Goal: Task Accomplishment & Management: Use online tool/utility

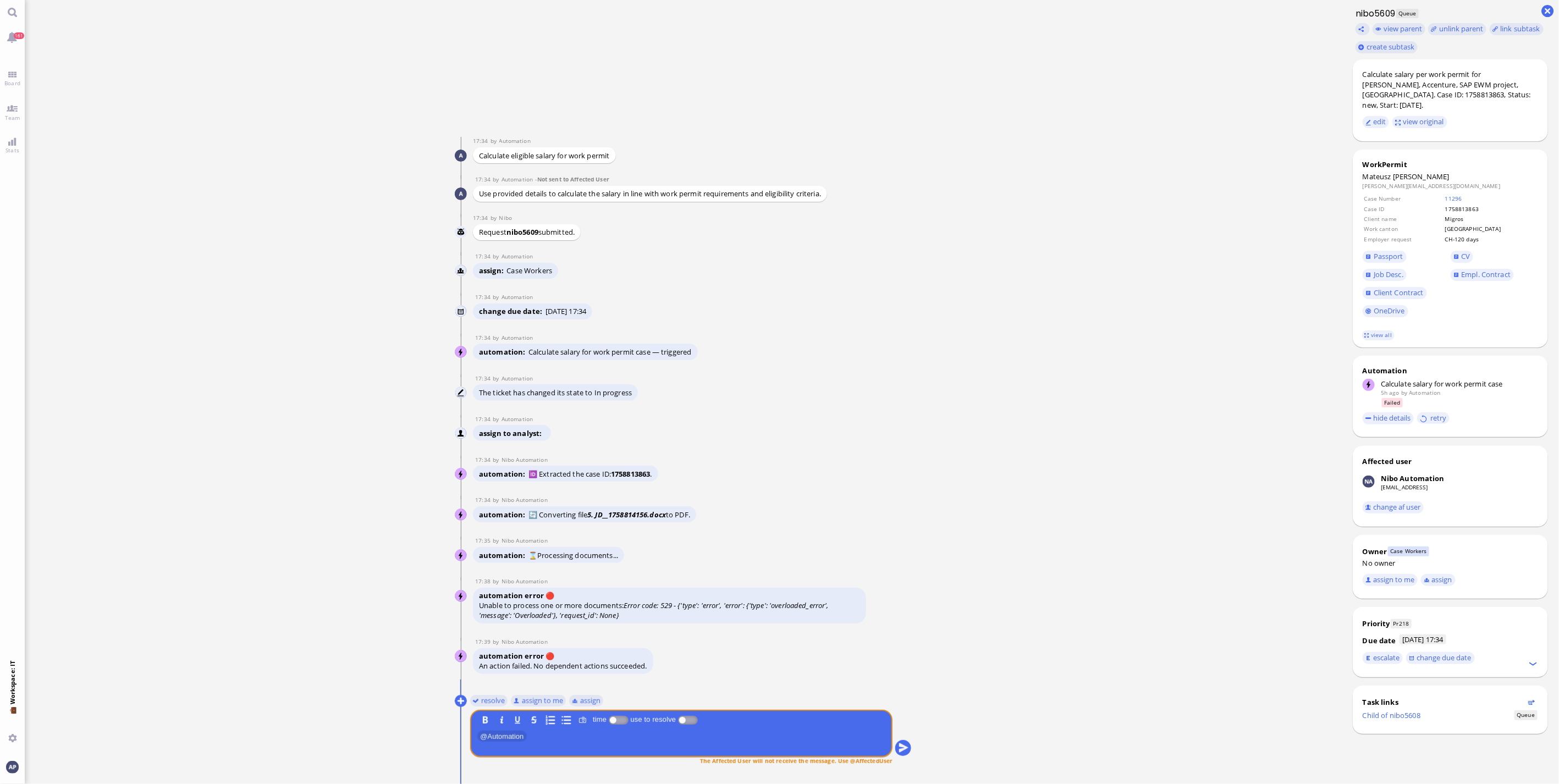
scroll to position [1, 0]
click at [1376, 331] on link "view all" at bounding box center [1377, 335] width 32 height 10
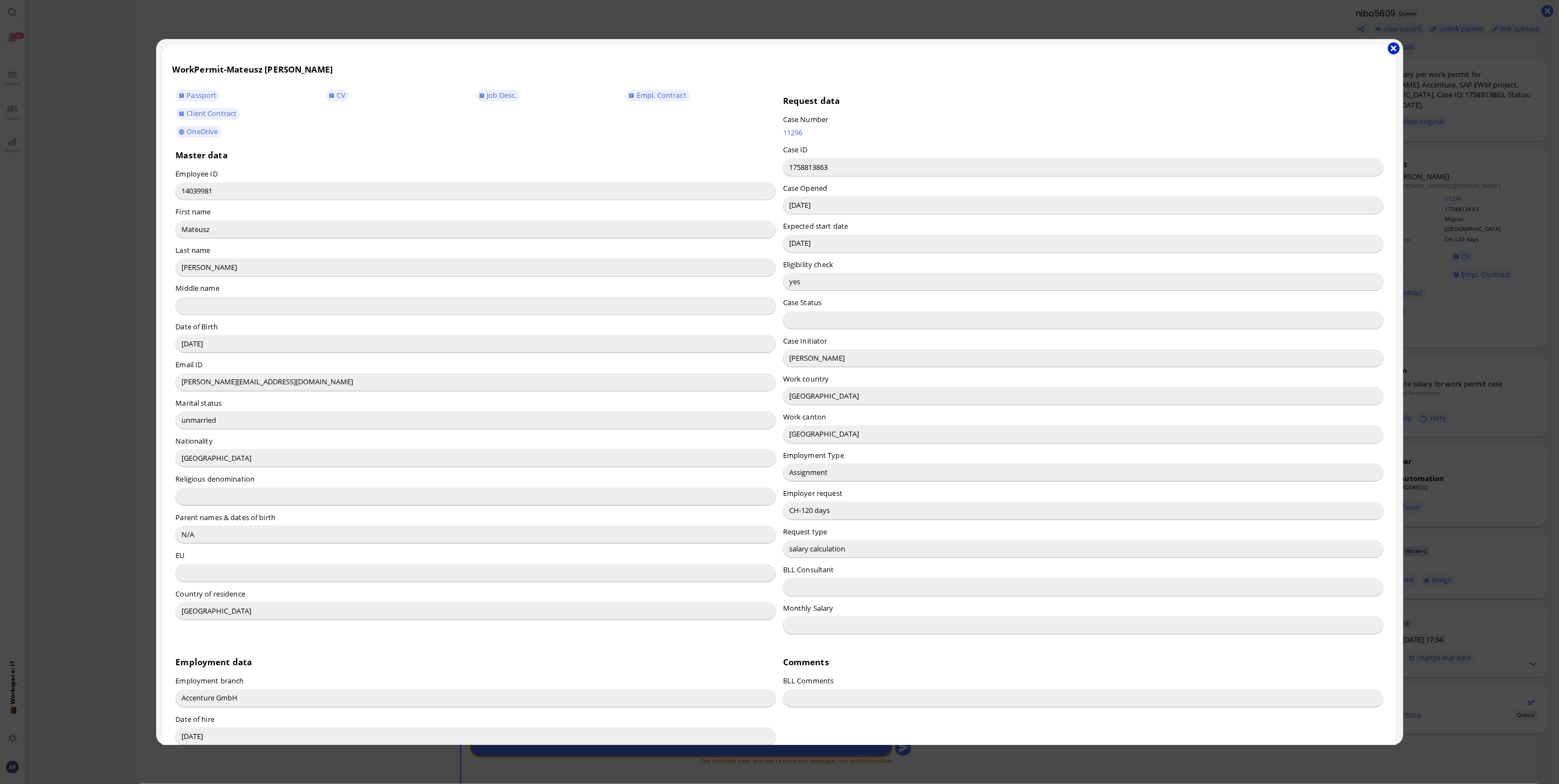
click at [1391, 49] on button "button" at bounding box center [1394, 48] width 12 height 12
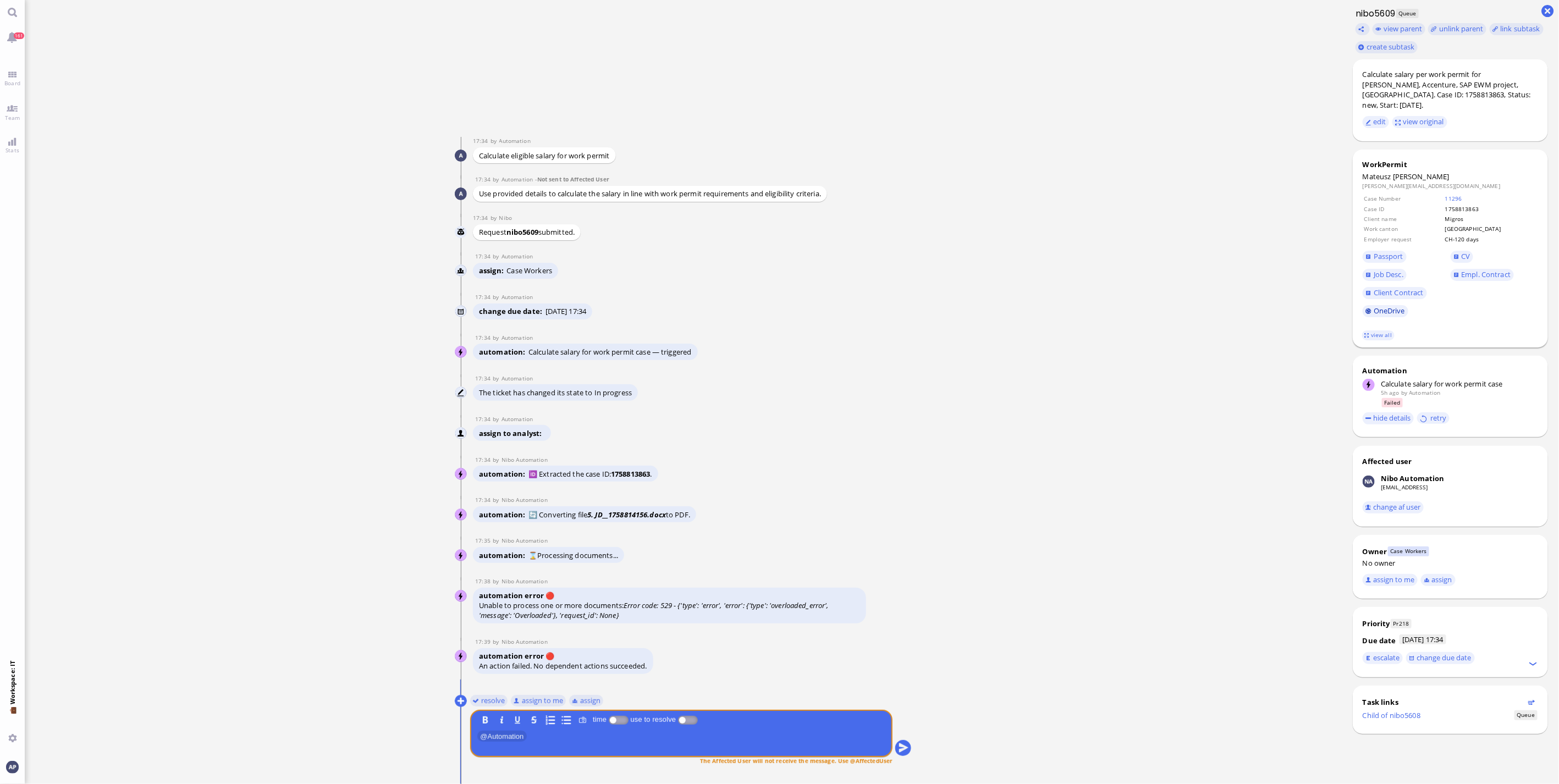
click at [1380, 307] on link "OneDrive" at bounding box center [1385, 311] width 46 height 12
click at [1370, 84] on div "Calculate salary per work permit for [PERSON_NAME], Accenture, SAP EWM project,…" at bounding box center [1450, 90] width 175 height 41
copy div "[PERSON_NAME]"
